Goal: Information Seeking & Learning: Learn about a topic

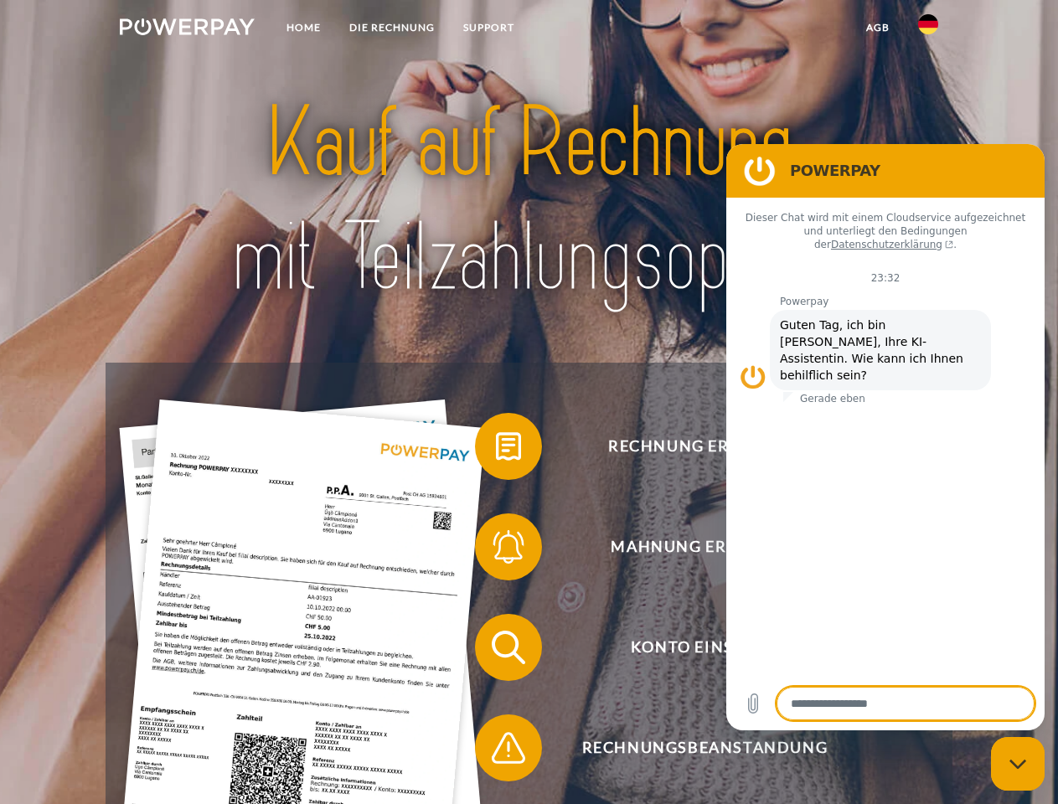
click at [187, 29] on img at bounding box center [187, 26] width 135 height 17
click at [928, 29] on img at bounding box center [928, 24] width 20 height 20
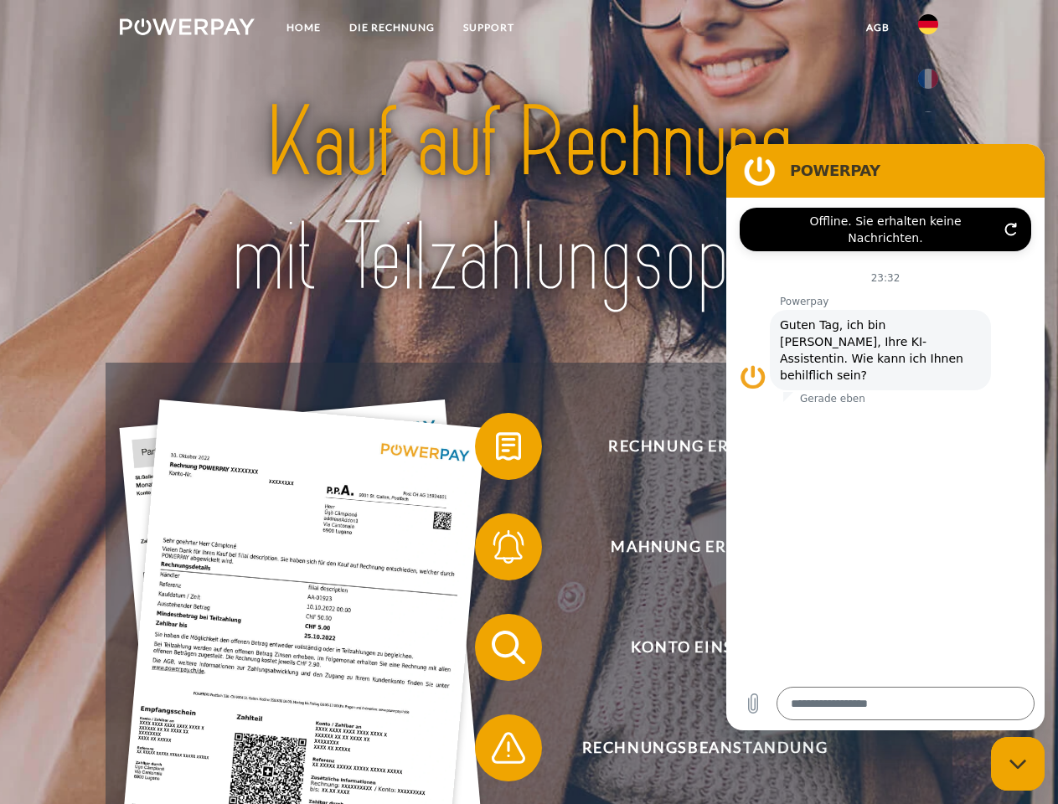
click at [877, 28] on link "agb" at bounding box center [878, 28] width 52 height 30
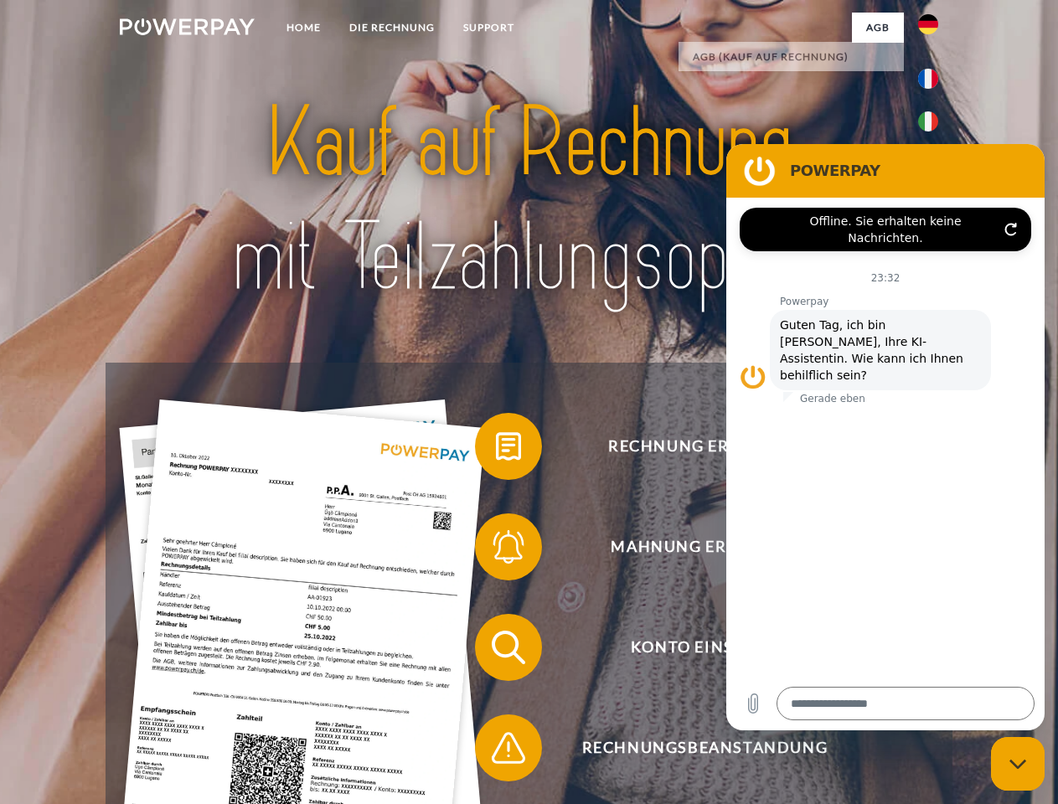
click at [496, 450] on span at bounding box center [484, 447] width 84 height 84
click at [496, 550] on span at bounding box center [484, 547] width 84 height 84
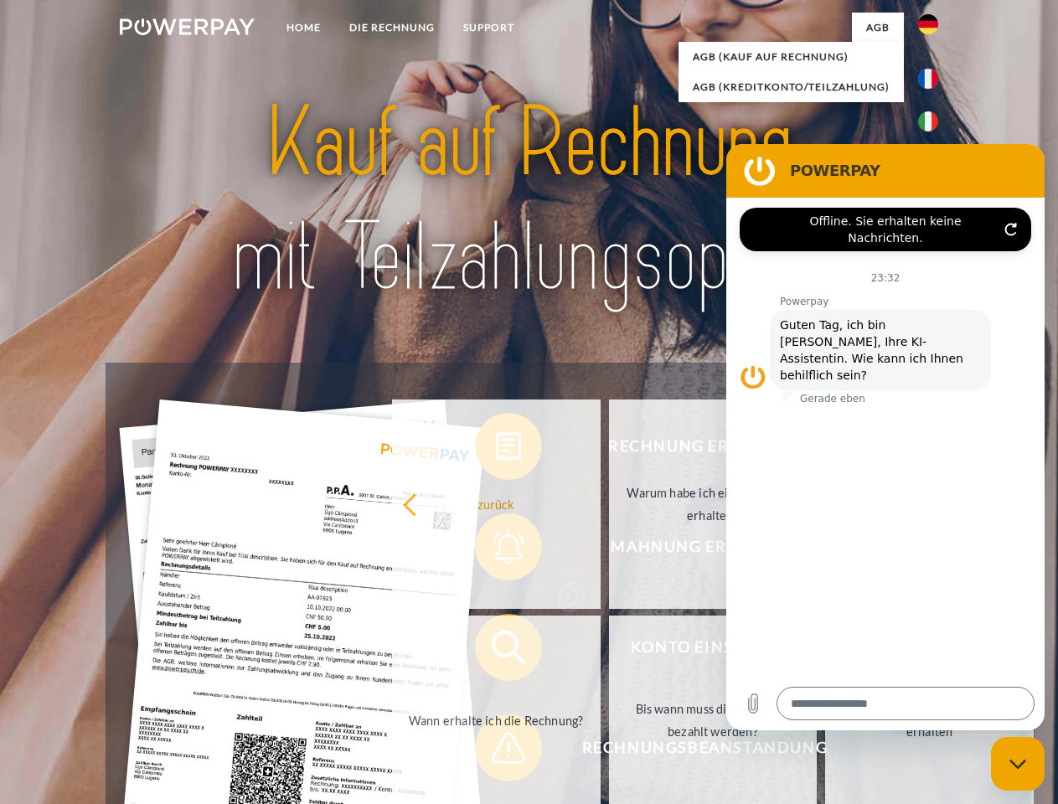
click at [609, 651] on link "Bis wann muss die Rechnung bezahlt werden?" at bounding box center [713, 720] width 209 height 209
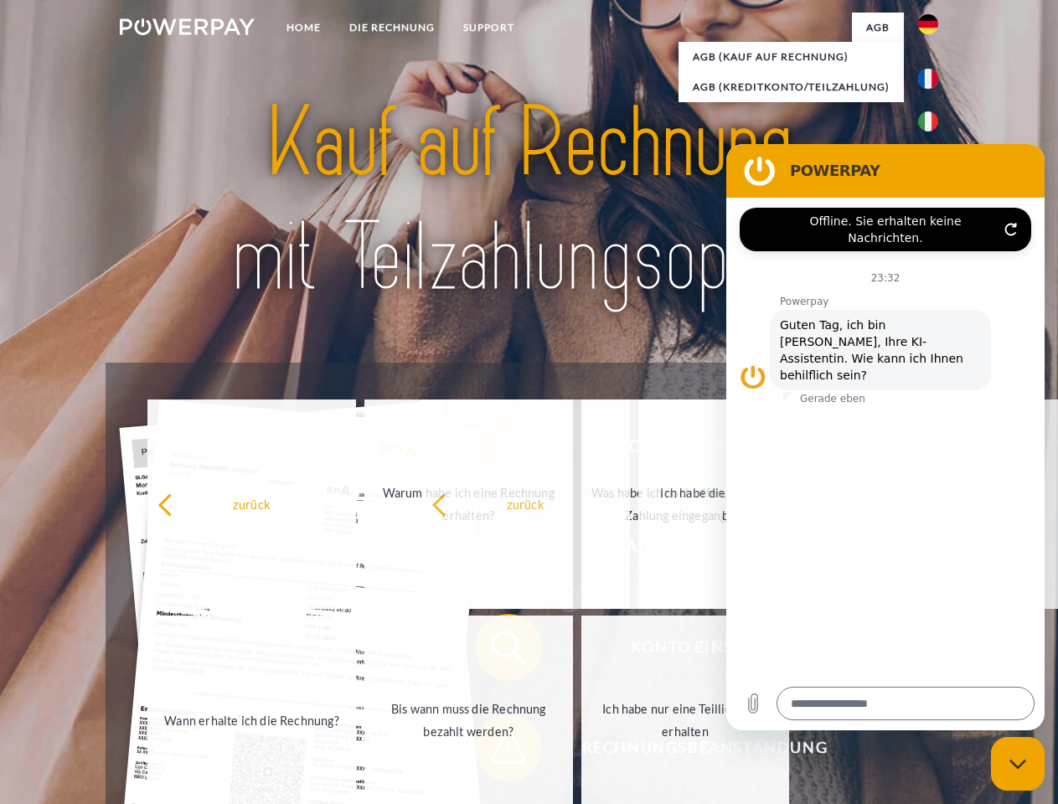
click at [496, 752] on span at bounding box center [484, 748] width 84 height 84
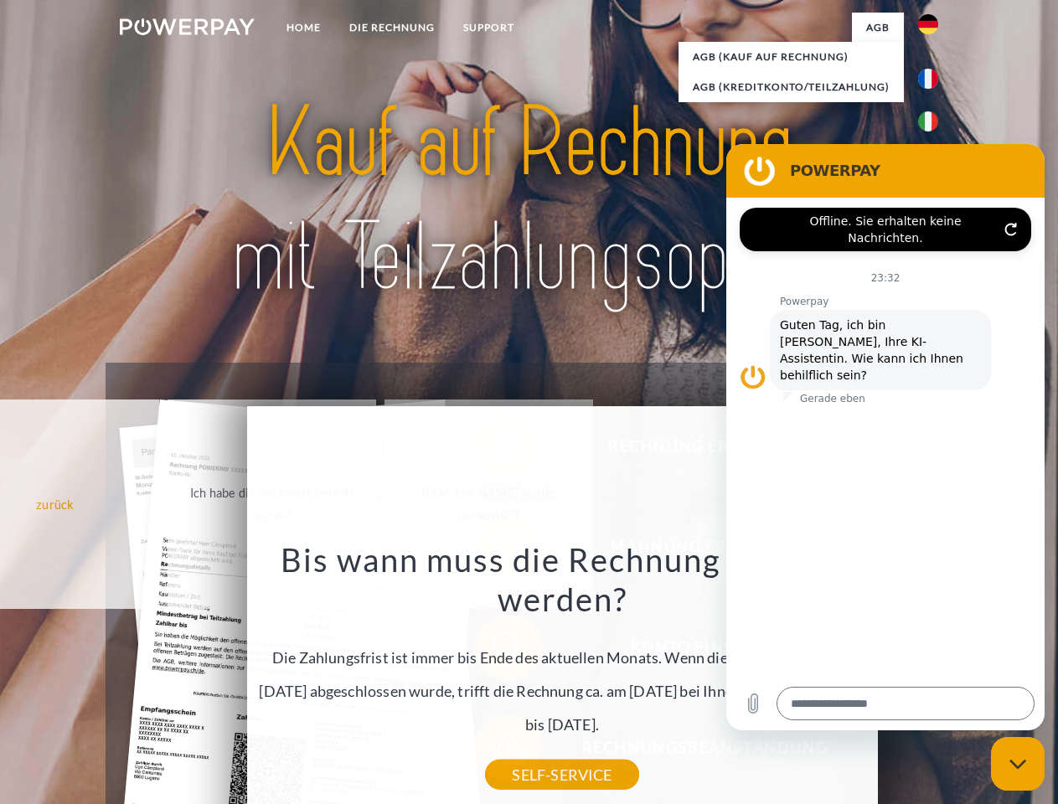
click at [1018, 764] on icon "Messaging-Fenster schließen" at bounding box center [1019, 764] width 18 height 11
type textarea "*"
